Goal: Task Accomplishment & Management: Manage account settings

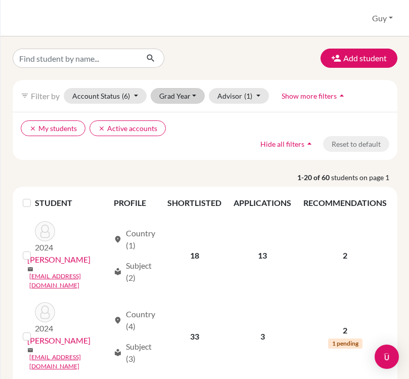
click at [186, 93] on button "Grad Year" at bounding box center [178, 96] width 55 height 16
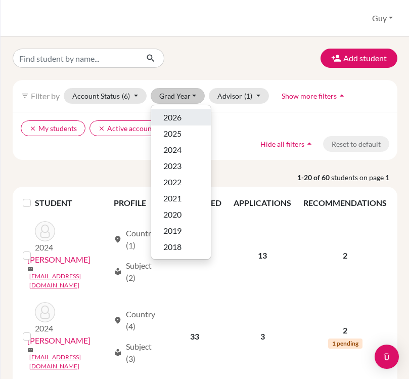
click at [186, 118] on div "2026" at bounding box center [180, 117] width 35 height 12
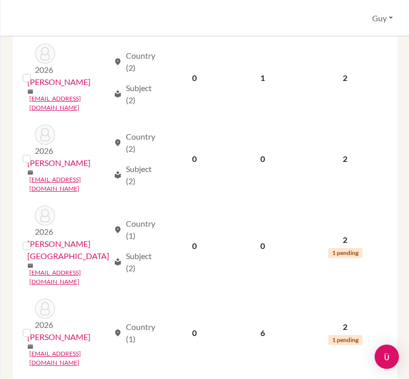
scroll to position [429, 0]
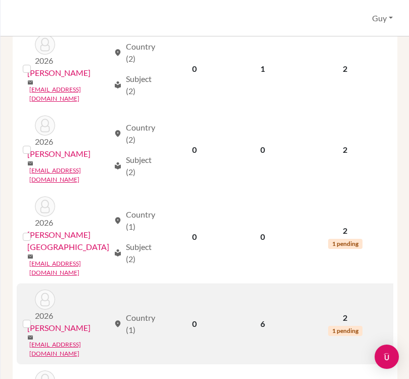
click at [351, 326] on span "1 pending" at bounding box center [345, 331] width 34 height 10
click at [82, 322] on link "Siniscalco, Adrian" at bounding box center [58, 328] width 63 height 12
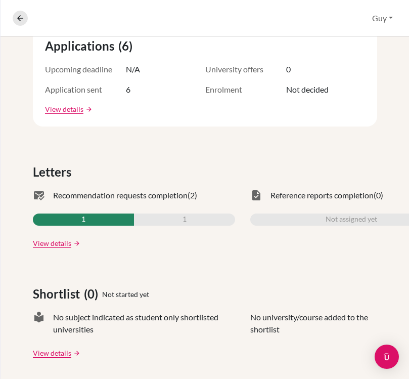
scroll to position [224, 0]
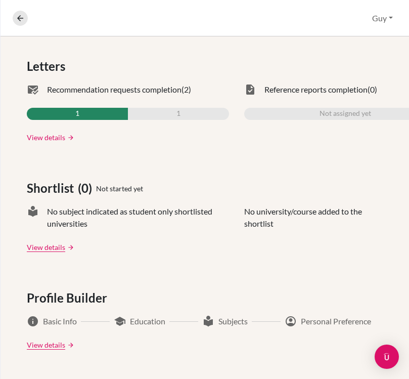
click at [55, 139] on link "View details" at bounding box center [46, 137] width 38 height 11
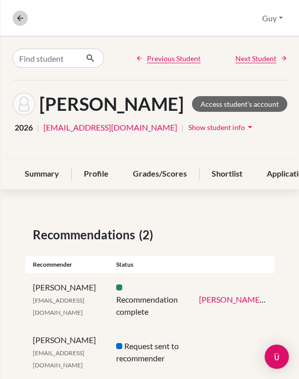
click at [22, 23] on button at bounding box center [20, 18] width 15 height 15
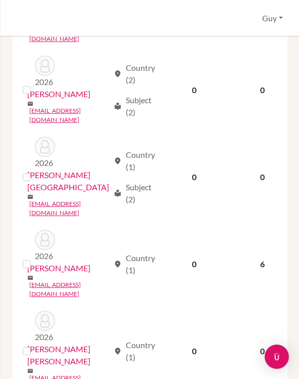
scroll to position [510, 0]
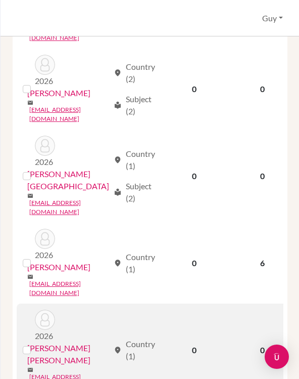
click at [84, 342] on link "Suarez Carulla, Oscar" at bounding box center [68, 354] width 82 height 24
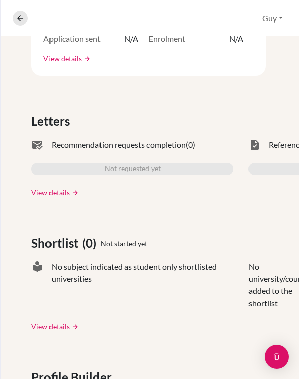
scroll to position [270, 2]
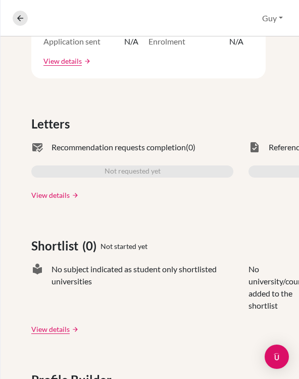
click at [68, 198] on link "View details" at bounding box center [50, 195] width 38 height 11
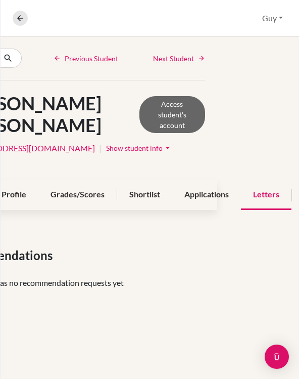
scroll to position [0, 85]
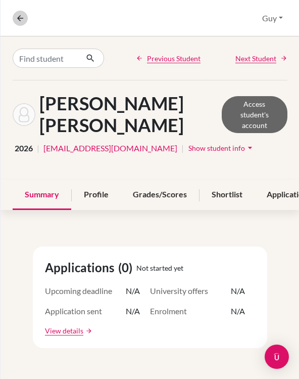
click at [18, 21] on icon at bounding box center [20, 18] width 9 height 9
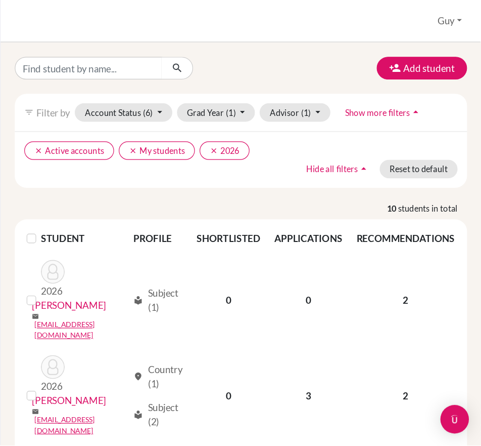
scroll to position [1, 0]
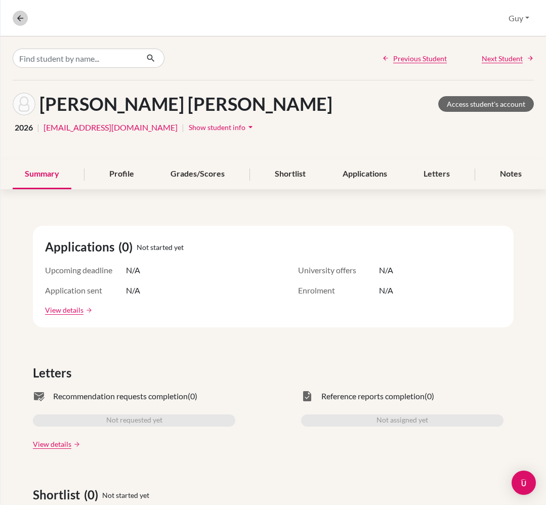
click at [16, 16] on icon at bounding box center [20, 18] width 9 height 9
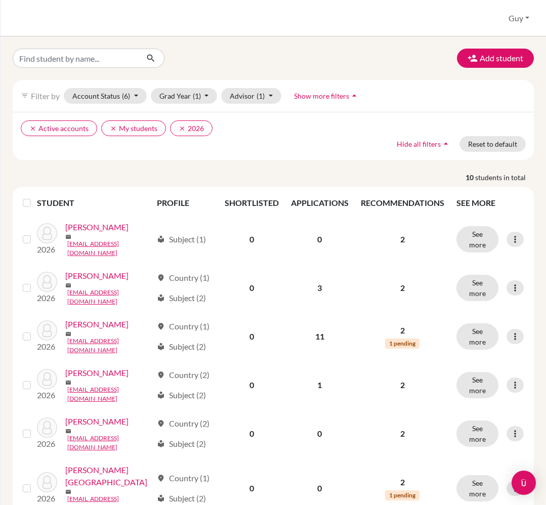
click at [299, 12] on button "Guy" at bounding box center [519, 18] width 30 height 19
click at [518, 13] on button "Guy" at bounding box center [519, 18] width 30 height 19
click at [477, 47] on link "Profile" at bounding box center [495, 41] width 80 height 16
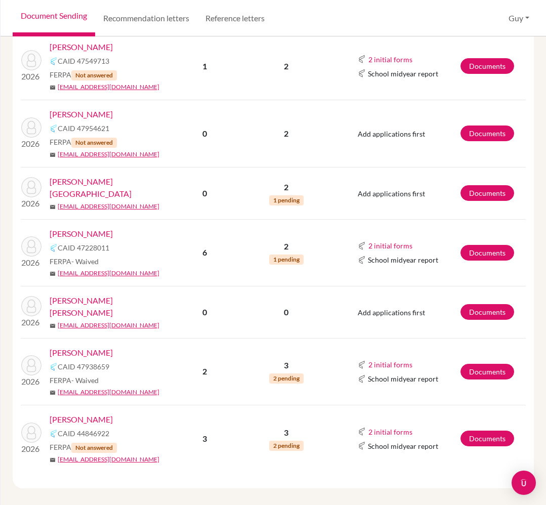
scroll to position [10, 0]
click at [109, 311] on link "[PERSON_NAME] [PERSON_NAME]" at bounding box center [113, 306] width 127 height 24
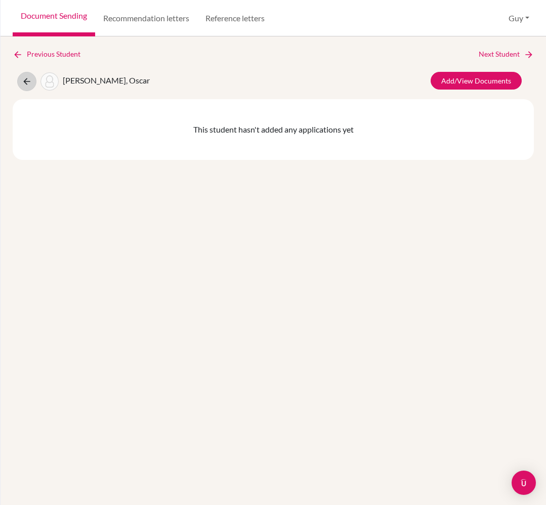
click at [29, 82] on icon at bounding box center [27, 81] width 10 height 10
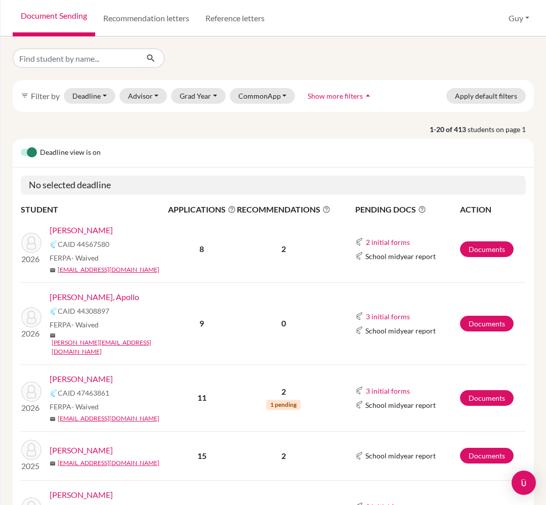
scroll to position [1, 0]
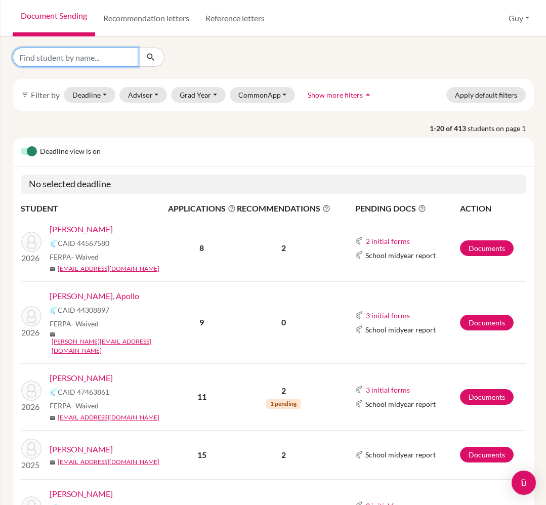
click at [103, 59] on input "Find student by name..." at bounding box center [75, 57] width 125 height 19
type input "Suarez"
click at [151, 57] on button "submit" at bounding box center [151, 57] width 27 height 19
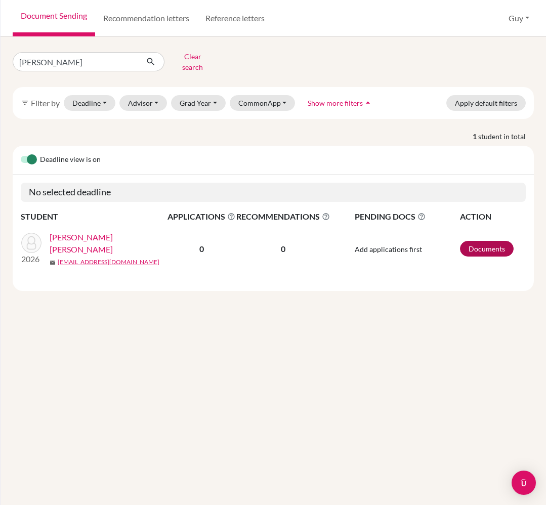
click at [483, 242] on link "Documents" at bounding box center [487, 249] width 54 height 16
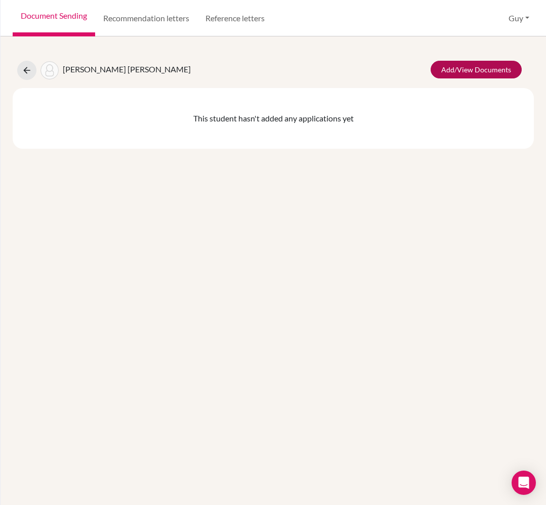
click at [468, 72] on link "Add/View Documents" at bounding box center [475, 70] width 91 height 18
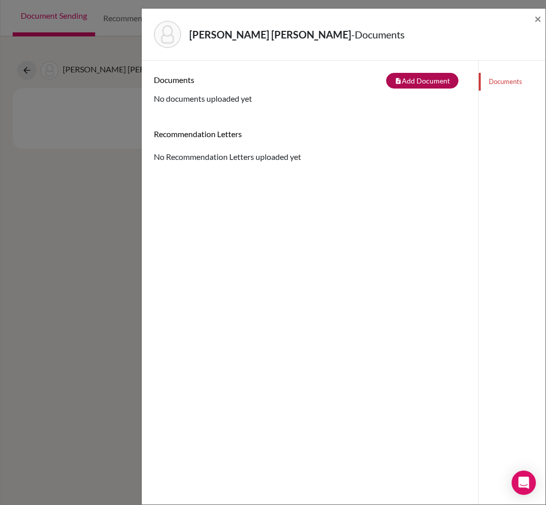
click at [416, 81] on button "note_add Add Document" at bounding box center [422, 81] width 72 height 16
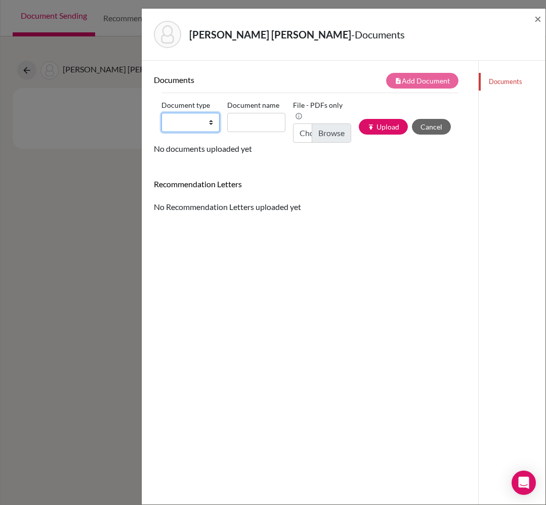
click at [201, 126] on select "Change explanation for Common App reports Counselor recommendation Internationa…" at bounding box center [190, 122] width 58 height 19
select select "5"
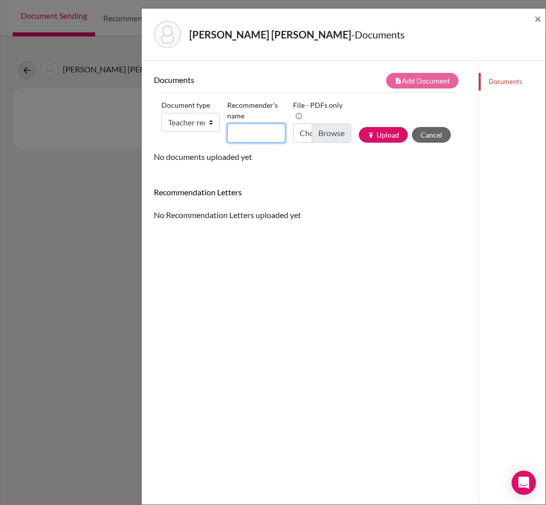
click at [262, 137] on input "Recommender's name" at bounding box center [256, 132] width 58 height 19
type input "Larissa Lapaire"
click at [322, 137] on input "Choose file" at bounding box center [322, 132] width 58 height 19
type input "C:\fakepath\US University Reference Oscar Suarez Carulla LLA.pdf"
click at [382, 142] on button "publish Upload" at bounding box center [383, 135] width 49 height 16
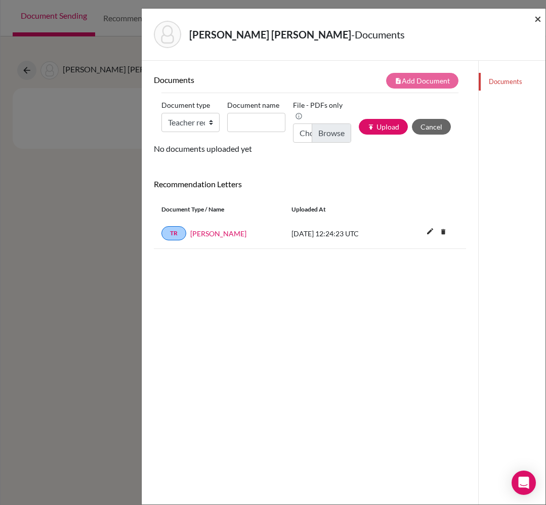
click at [539, 14] on span "×" at bounding box center [537, 18] width 7 height 15
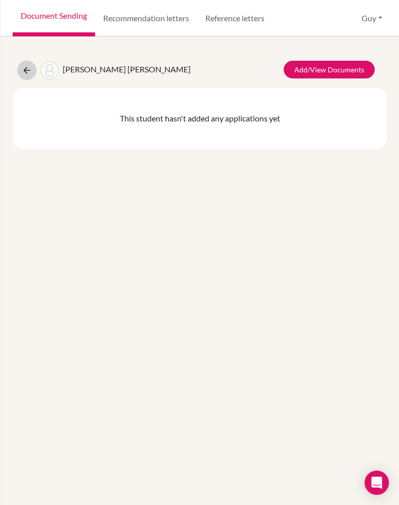
click at [32, 69] on button at bounding box center [26, 70] width 19 height 19
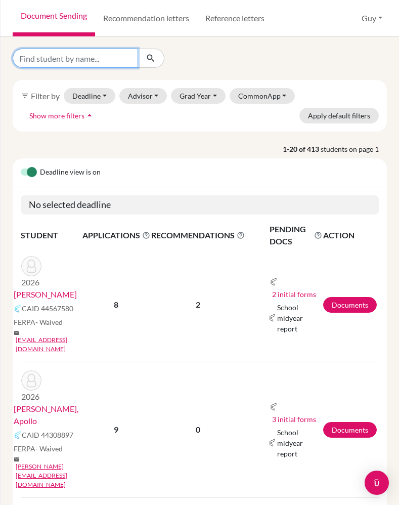
click at [116, 61] on input "Find student by name..." at bounding box center [75, 58] width 125 height 19
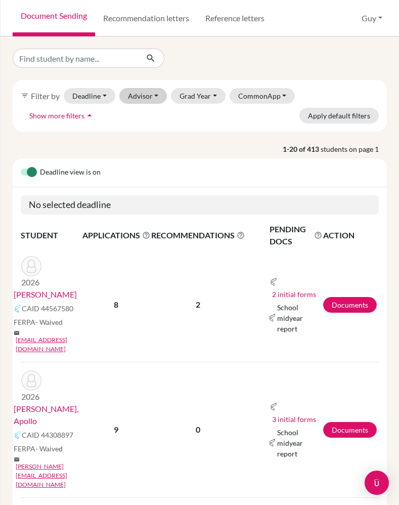
click at [160, 98] on button "Advisor" at bounding box center [143, 96] width 48 height 16
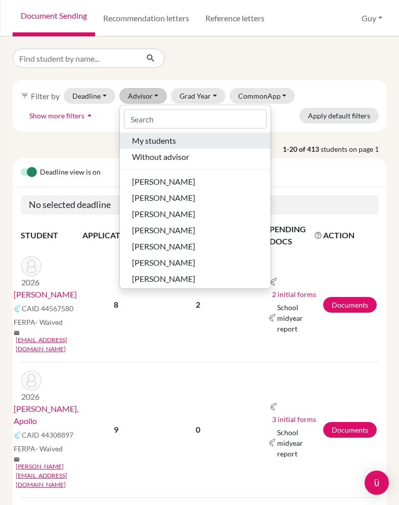
click at [184, 144] on div "My students" at bounding box center [195, 141] width 126 height 12
